Goal: Information Seeking & Learning: Find specific fact

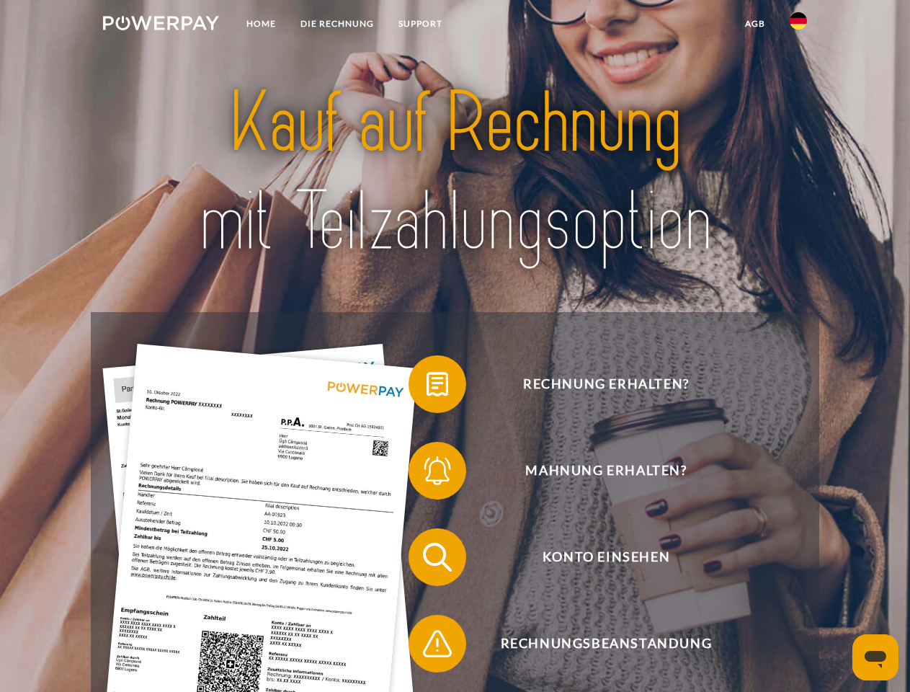
click at [161, 25] on img at bounding box center [161, 23] width 116 height 14
click at [799, 25] on img at bounding box center [798, 20] width 17 height 17
click at [755, 24] on link "agb" at bounding box center [755, 24] width 45 height 26
click at [427, 387] on span at bounding box center [416, 384] width 72 height 72
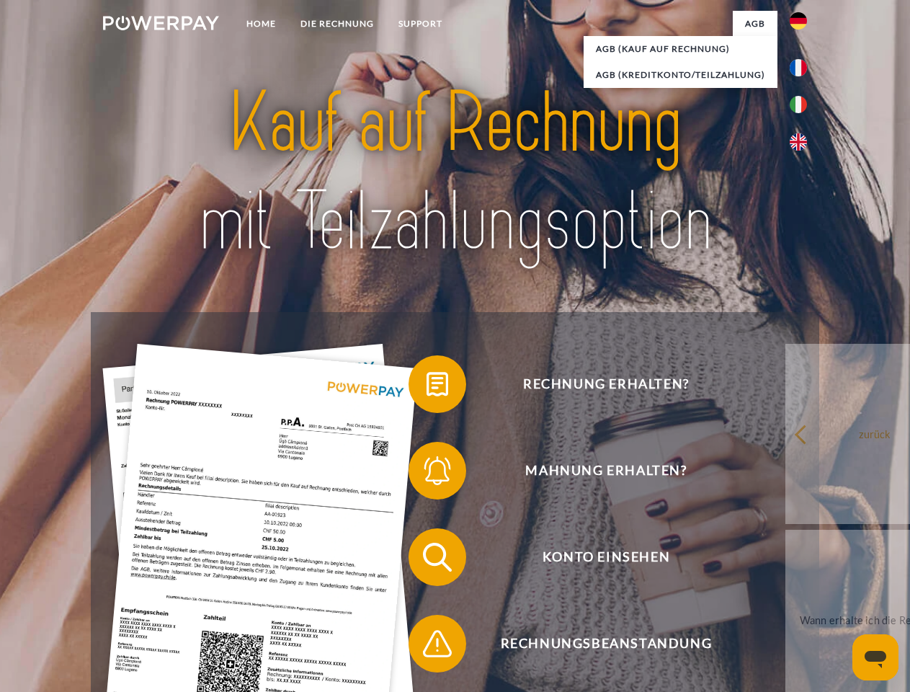
click at [427, 474] on span at bounding box center [416, 471] width 72 height 72
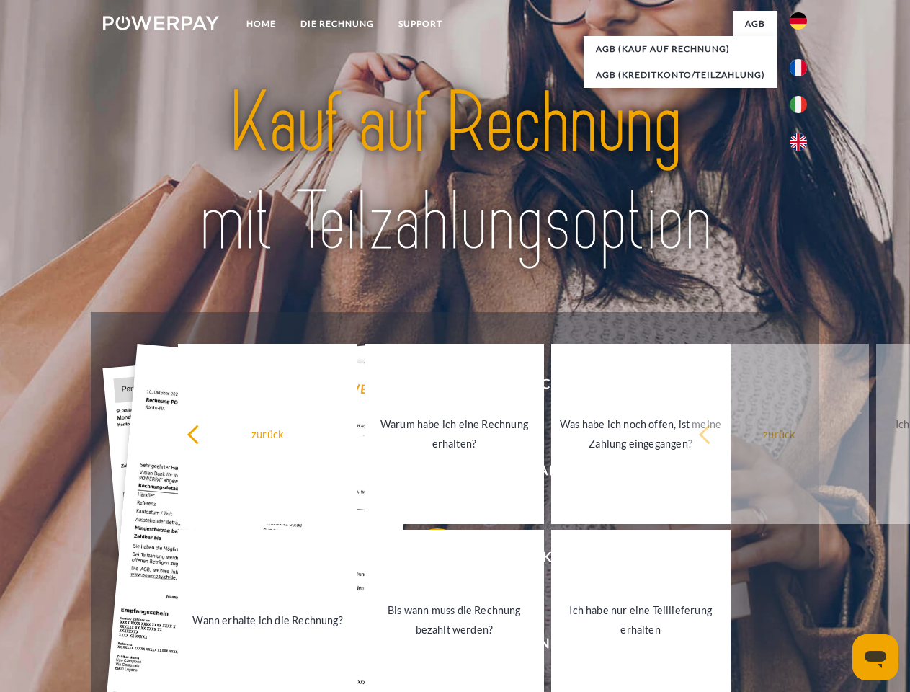
click at [427, 560] on link "Bis wann muss die Rechnung bezahlt werden?" at bounding box center [454, 620] width 179 height 180
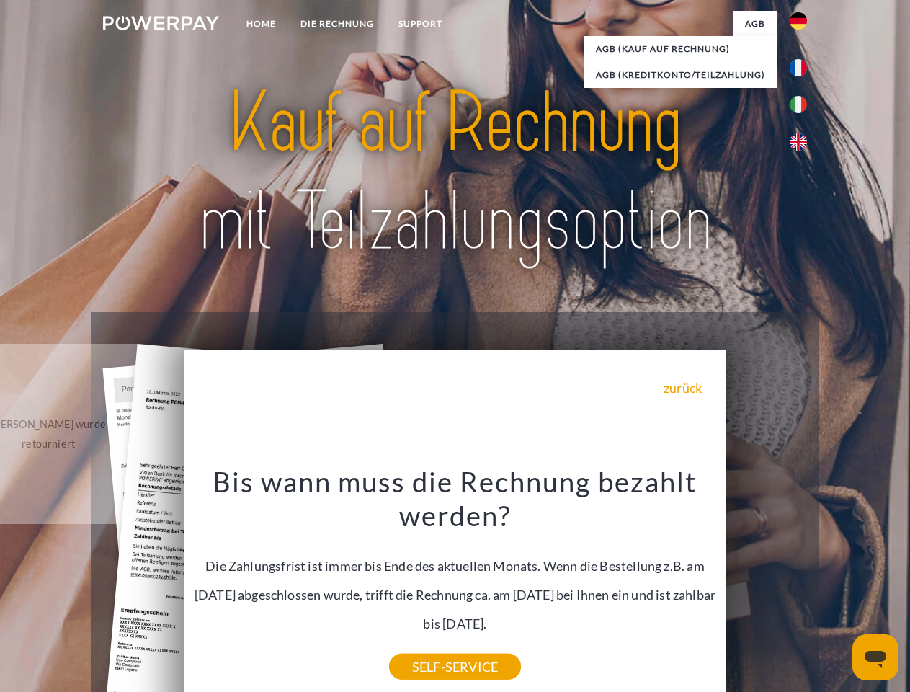
click at [876, 657] on icon "Messaging-Fenster öffnen" at bounding box center [876, 659] width 22 height 17
